Goal: Information Seeking & Learning: Learn about a topic

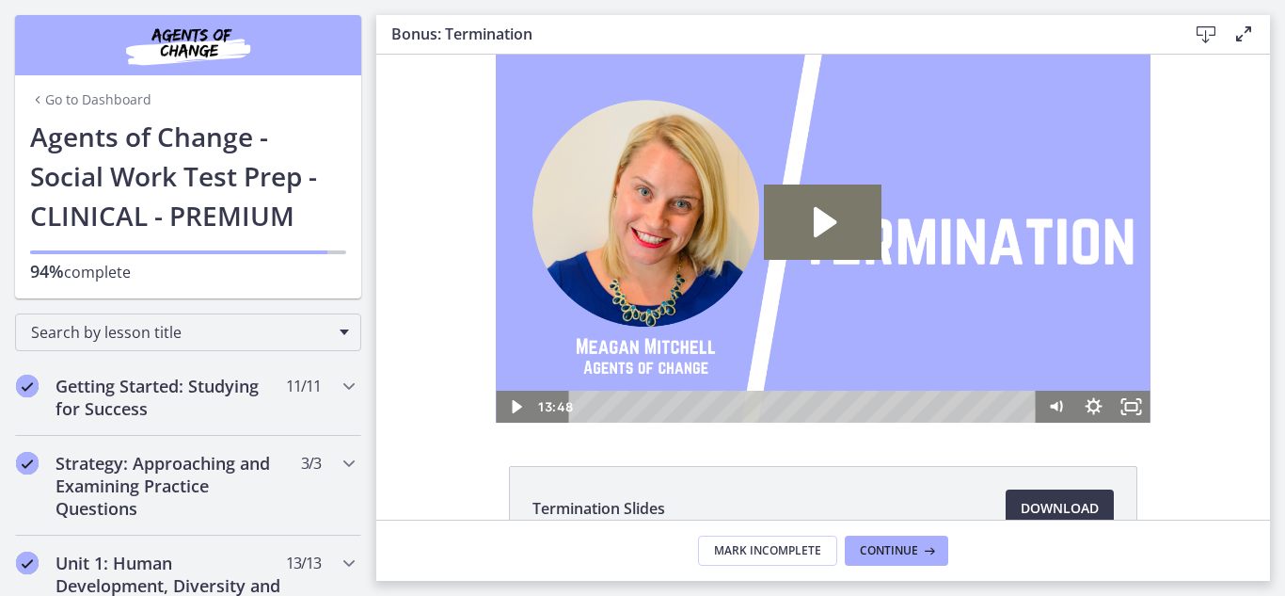
scroll to position [955, 0]
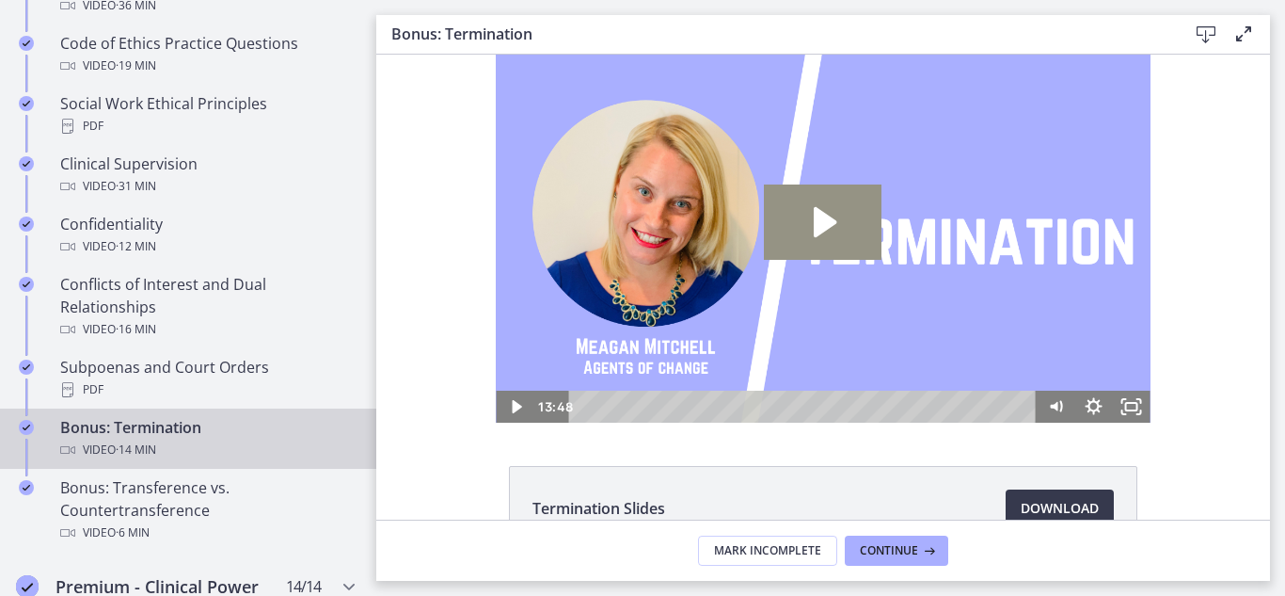
click at [802, 227] on icon "Play Video: ctfgpa58fh3s72o17vcg.mp4" at bounding box center [823, 221] width 118 height 75
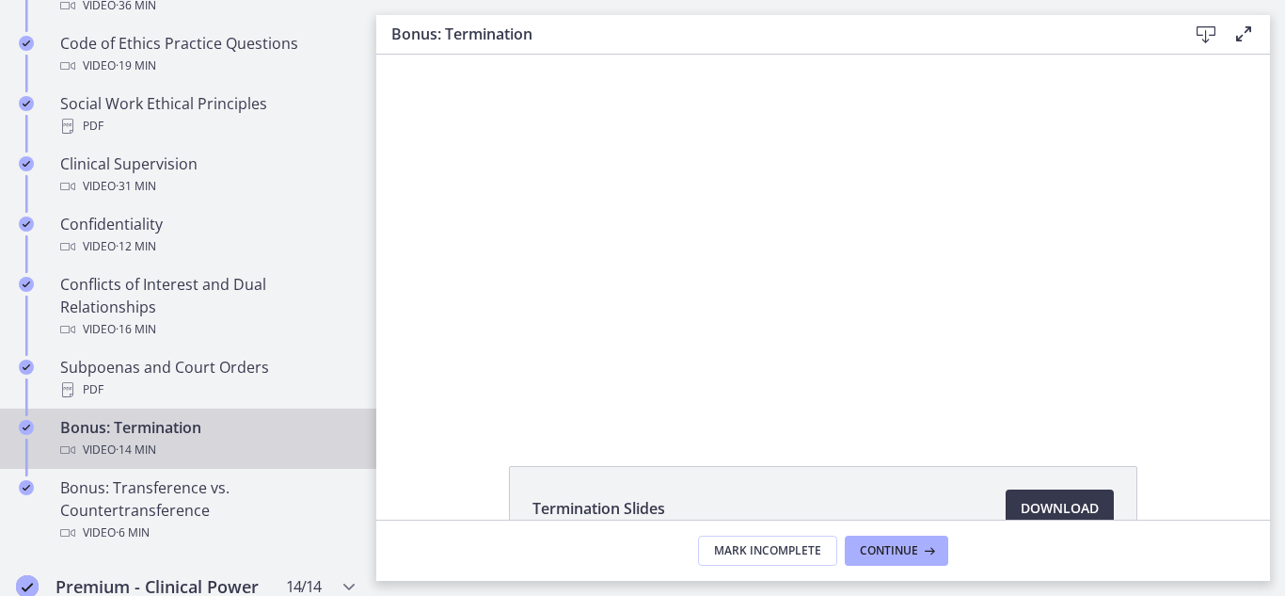
click at [802, 227] on div at bounding box center [823, 239] width 654 height 368
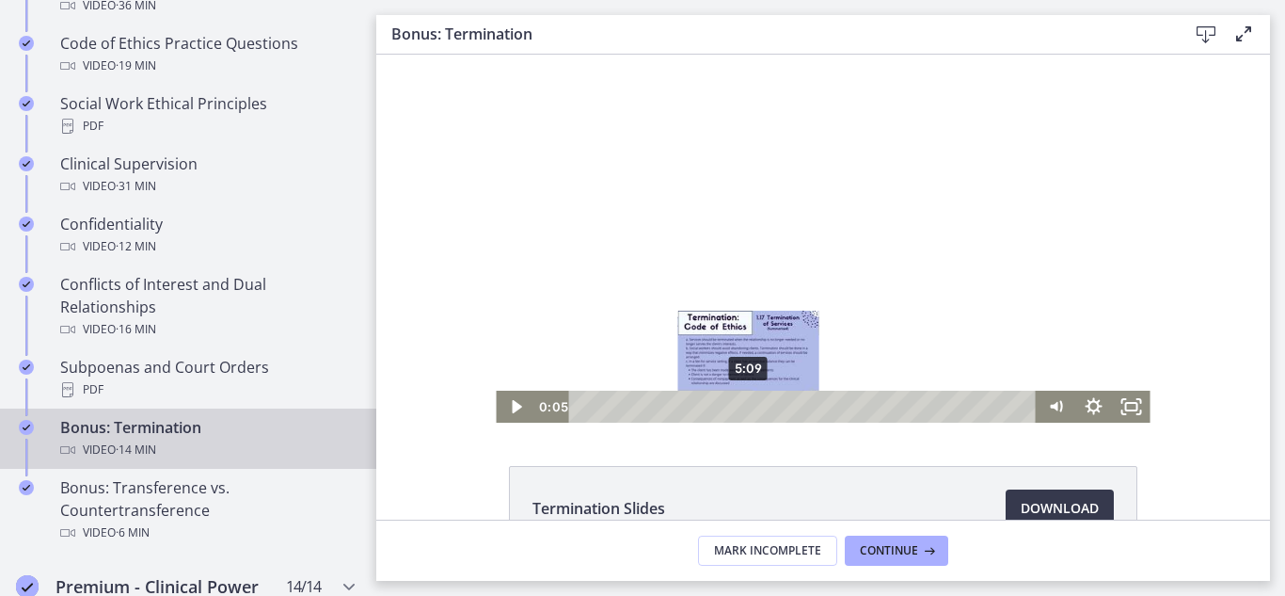
click at [742, 406] on div "5:09" at bounding box center [805, 406] width 445 height 32
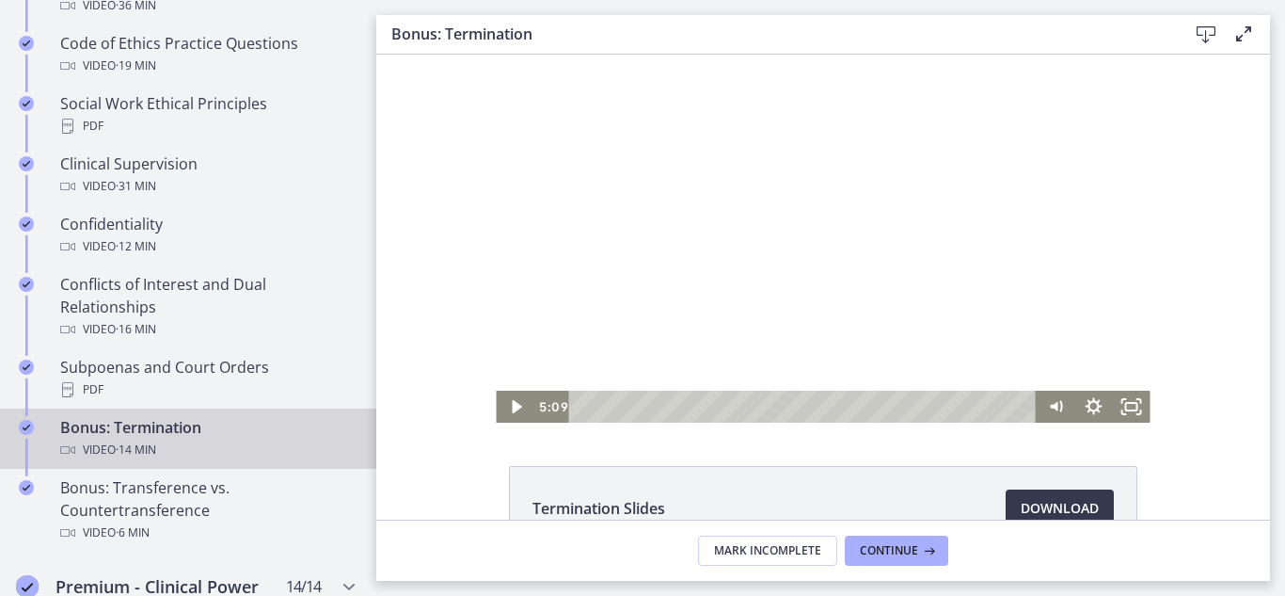
click at [792, 246] on div at bounding box center [823, 239] width 654 height 368
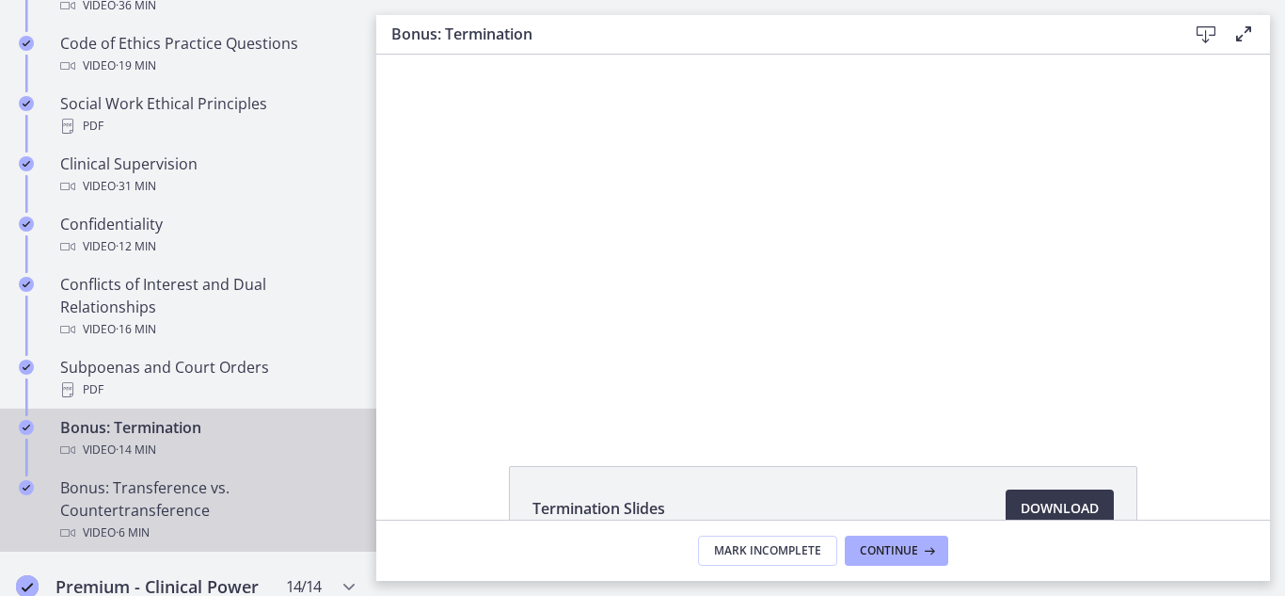
click at [149, 523] on div "Bonus: Transference vs. Countertransference Video · 6 min" at bounding box center [207, 510] width 294 height 68
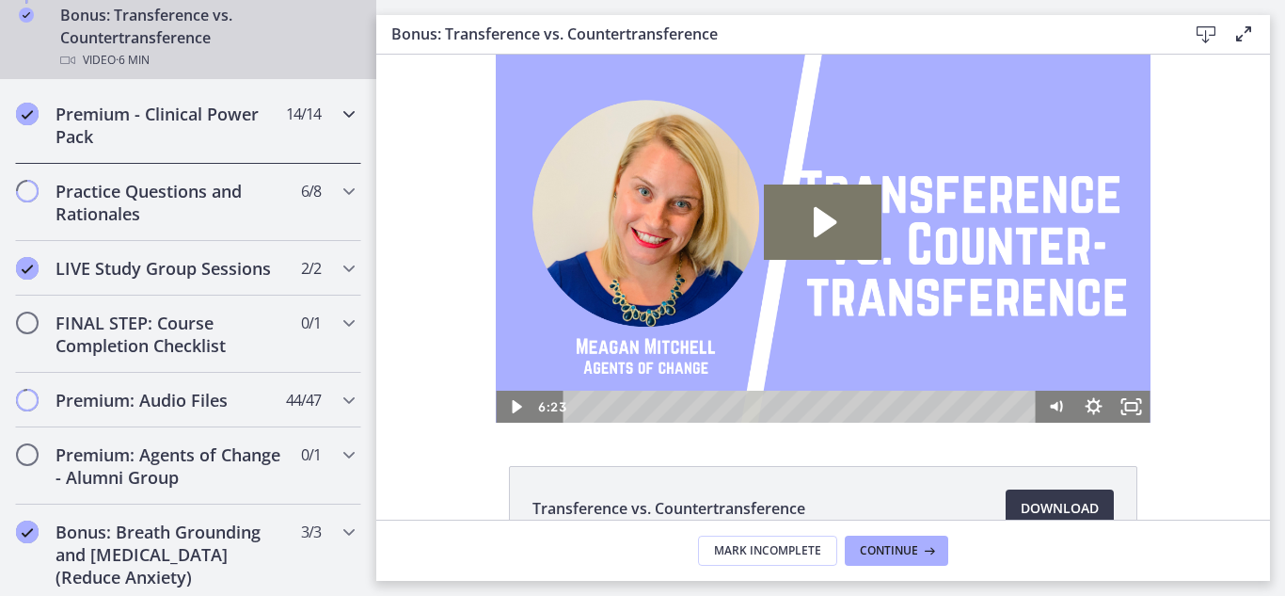
click at [144, 148] on h2 "Premium - Clinical Power Pack" at bounding box center [171, 125] width 230 height 45
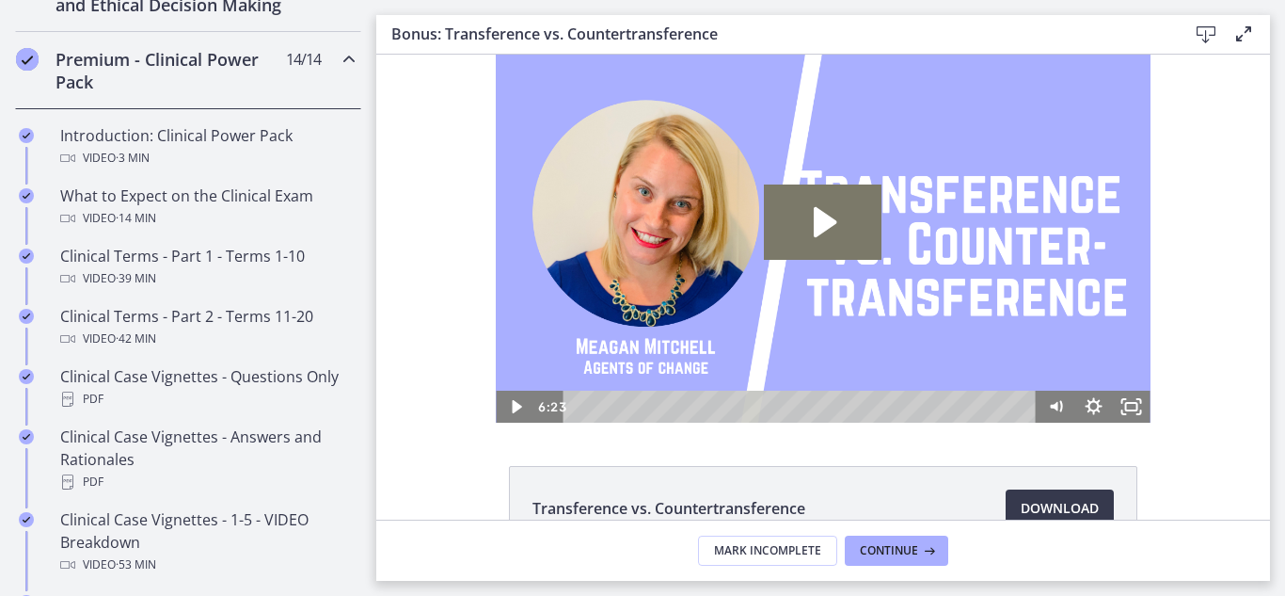
scroll to position [840, 0]
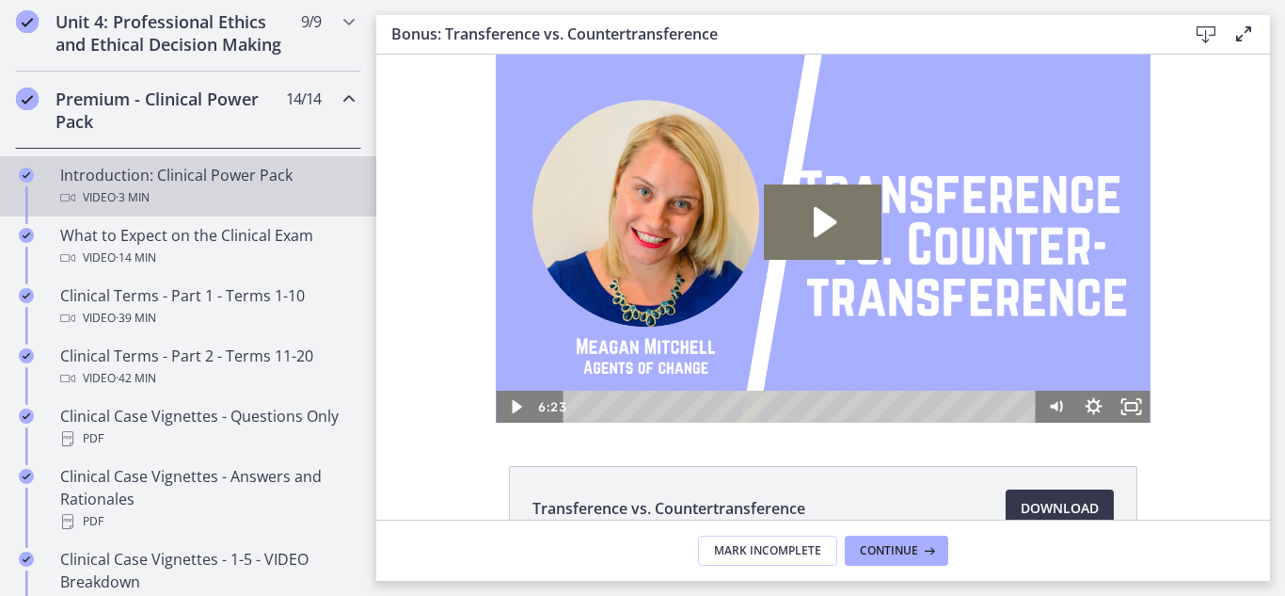
click at [67, 205] on icon "Chapters" at bounding box center [67, 197] width 15 height 15
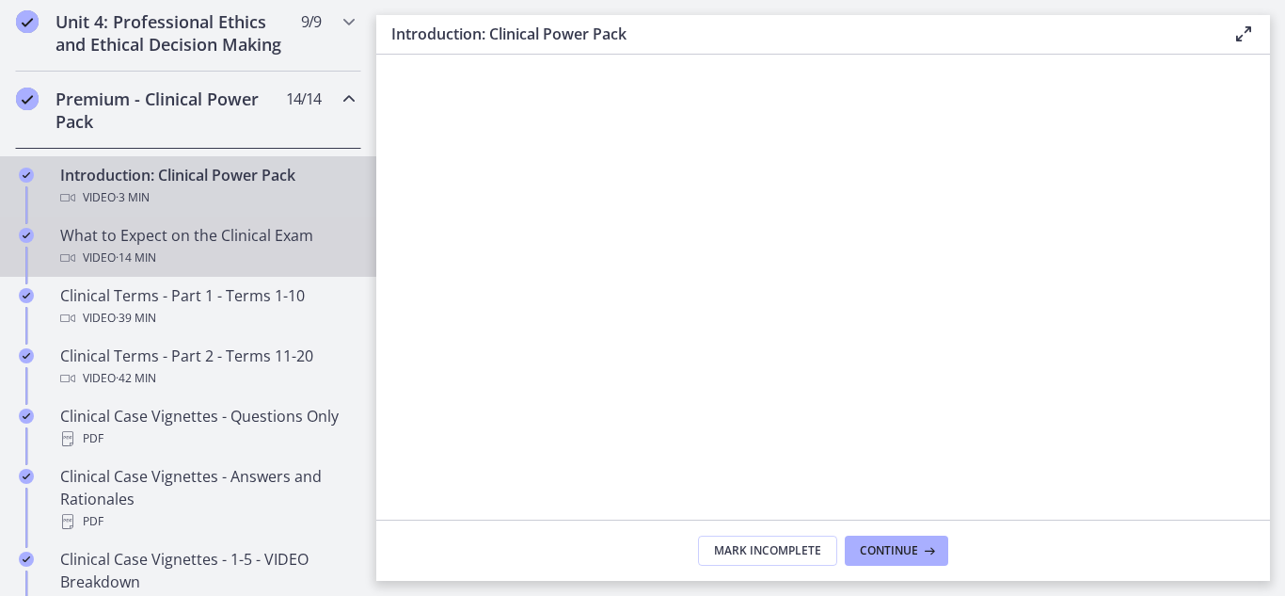
click at [102, 269] on div "Video · 14 min" at bounding box center [207, 258] width 294 height 23
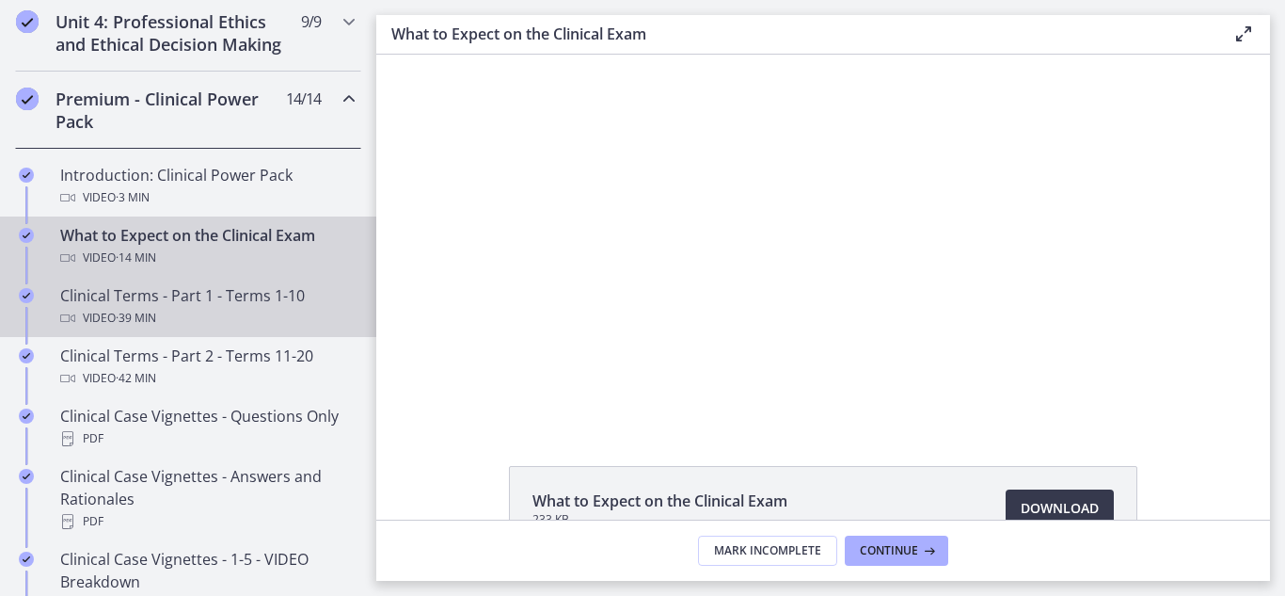
click at [142, 329] on span "· 39 min" at bounding box center [136, 318] width 40 height 23
click at [129, 269] on span "· 14 min" at bounding box center [136, 258] width 40 height 23
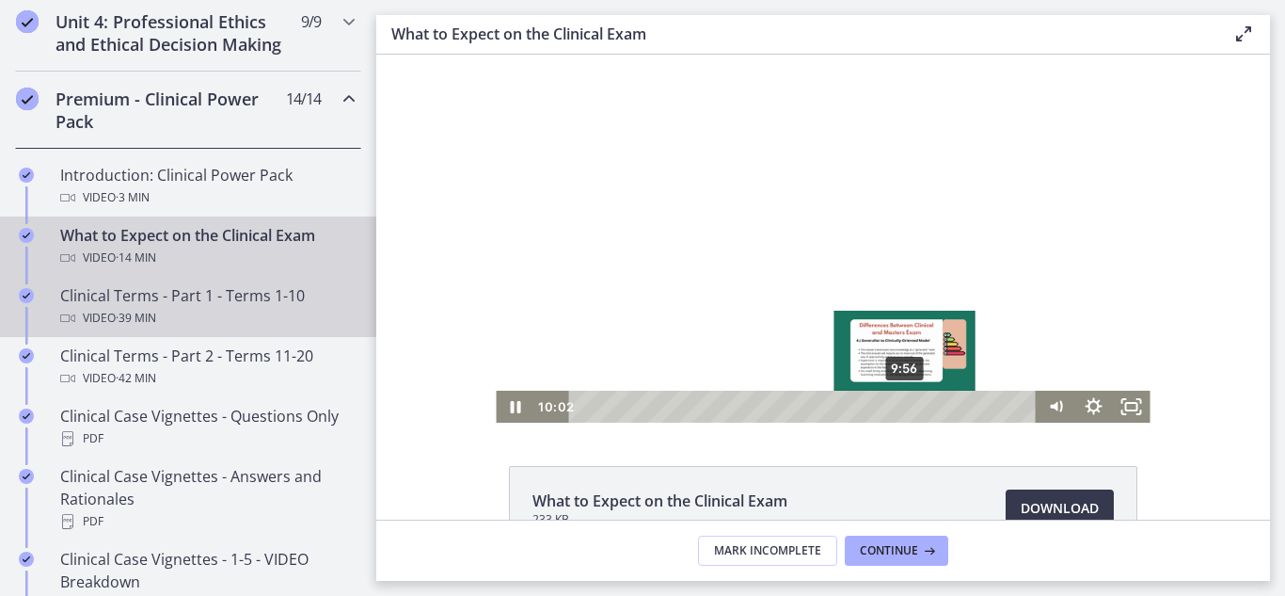
click at [118, 329] on span "· 39 min" at bounding box center [136, 318] width 40 height 23
